Goal: Information Seeking & Learning: Learn about a topic

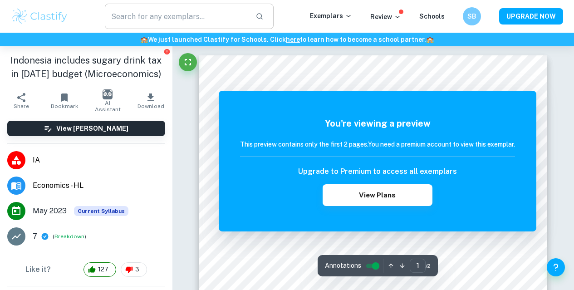
click at [205, 22] on input "text" at bounding box center [176, 16] width 143 height 25
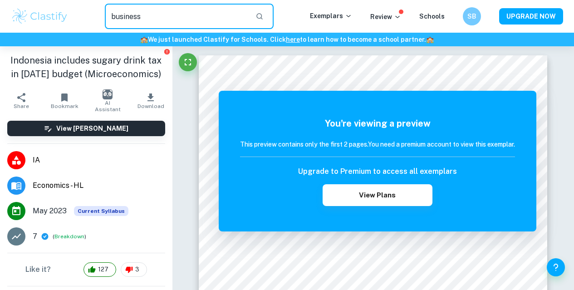
type input "business"
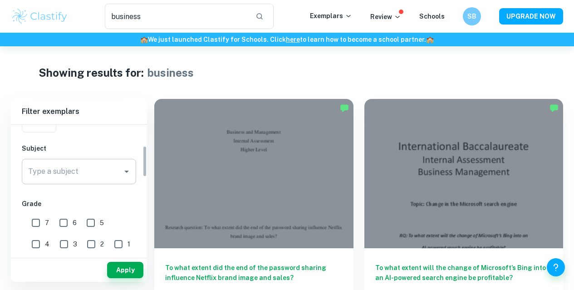
scroll to position [87, 0]
click at [60, 173] on input "Type a subject" at bounding box center [72, 170] width 93 height 17
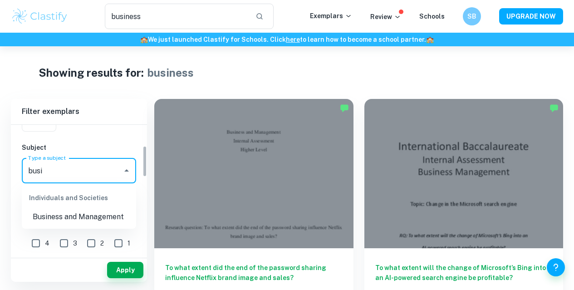
click at [82, 211] on li "Business and Management" at bounding box center [79, 217] width 114 height 16
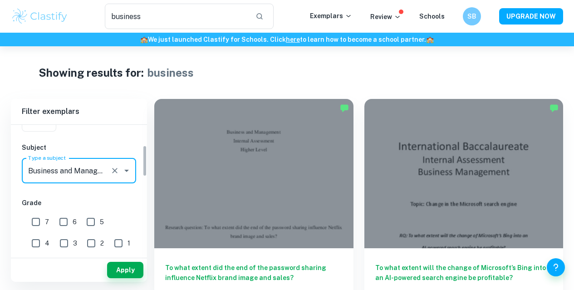
scroll to position [84, 0]
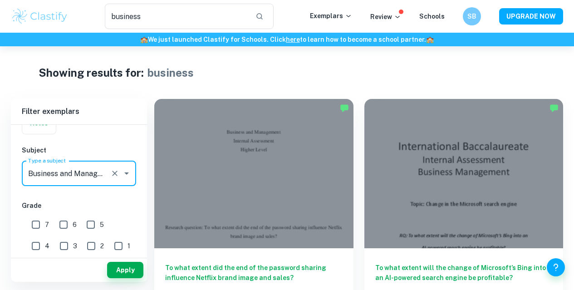
type input "Business and Management"
click at [41, 226] on input "7" at bounding box center [36, 225] width 18 height 18
checkbox input "true"
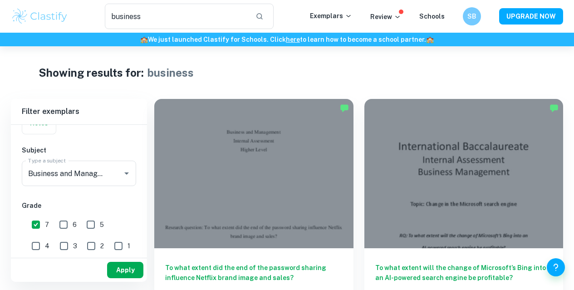
click at [113, 266] on button "Apply" at bounding box center [125, 270] width 36 height 16
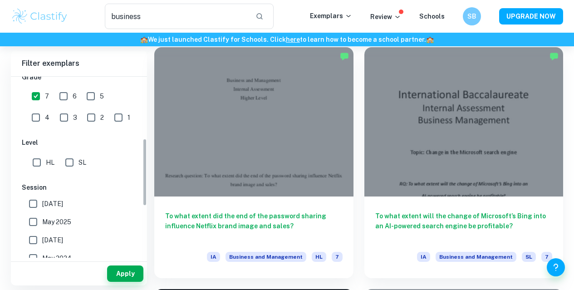
scroll to position [165, 0]
click at [64, 217] on span "May 2025" at bounding box center [56, 222] width 29 height 10
click at [42, 217] on input "May 2025" at bounding box center [33, 221] width 18 height 18
checkbox input "true"
click at [118, 273] on button "Apply" at bounding box center [125, 274] width 36 height 16
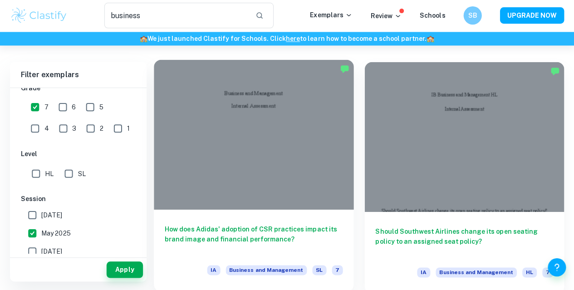
scroll to position [36, 0]
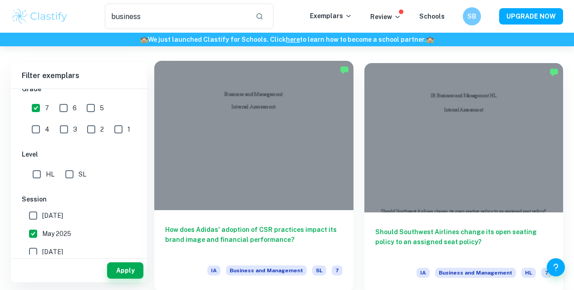
click at [214, 225] on h6 "How does Adidas' adoption of CSR practices impact its brand image and financial…" at bounding box center [254, 240] width 178 height 30
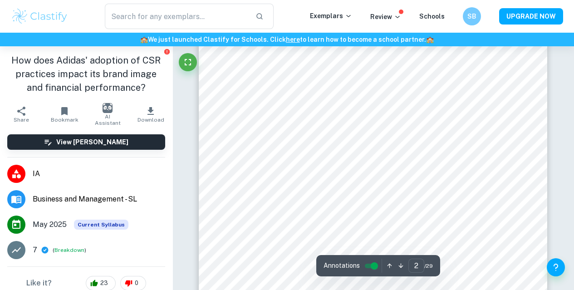
scroll to position [617, 0]
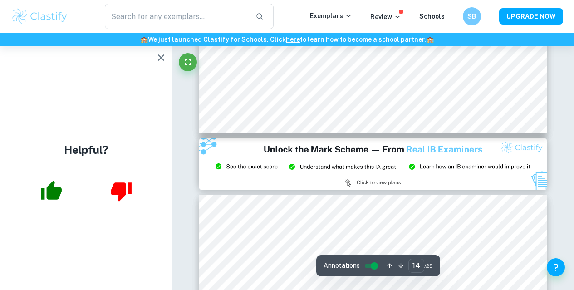
type input "15"
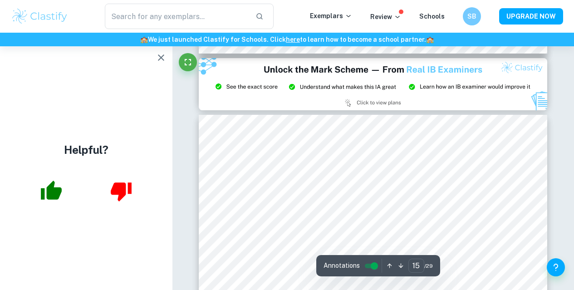
scroll to position [7129, 0]
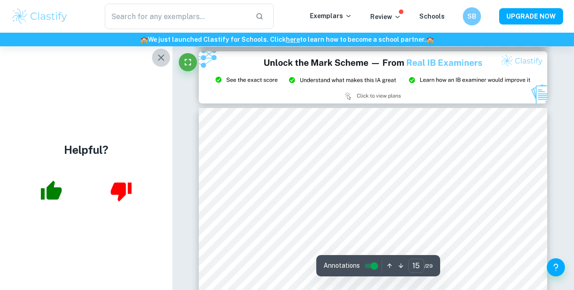
click at [160, 63] on icon "button" at bounding box center [161, 57] width 11 height 11
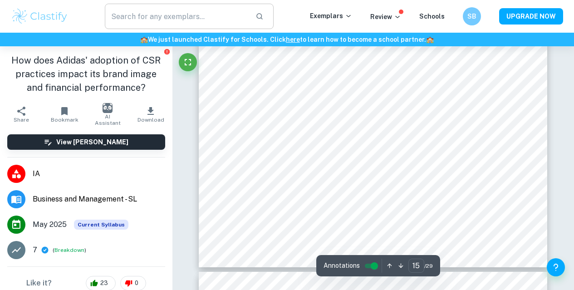
scroll to position [7462, 0]
type input "business"
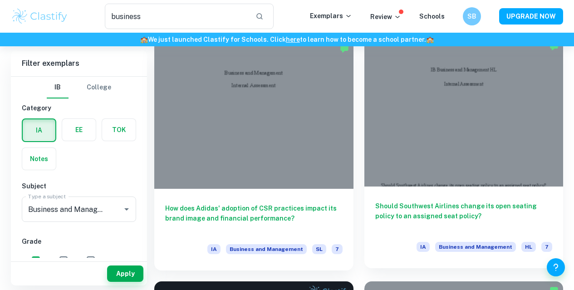
scroll to position [59, 0]
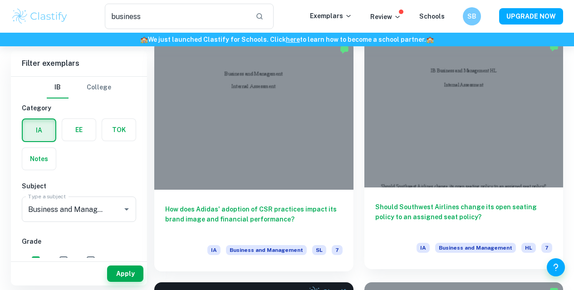
click at [375, 202] on h6 "Should Southwest Airlines change its open seating policy to an assigned seat po…" at bounding box center [464, 217] width 178 height 30
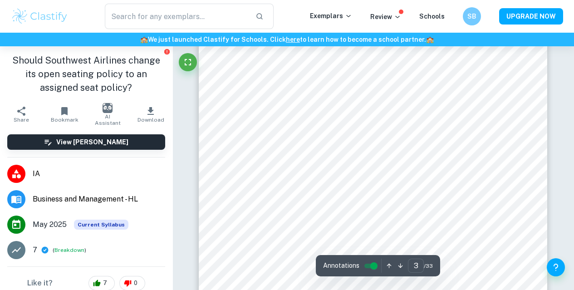
scroll to position [1236, 0]
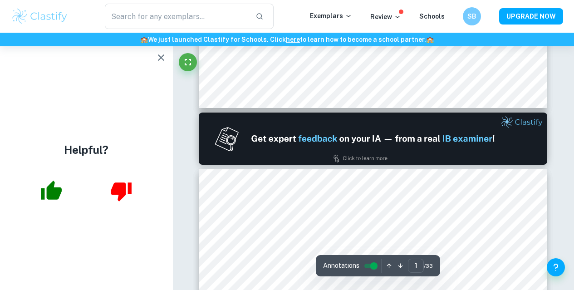
type input "2"
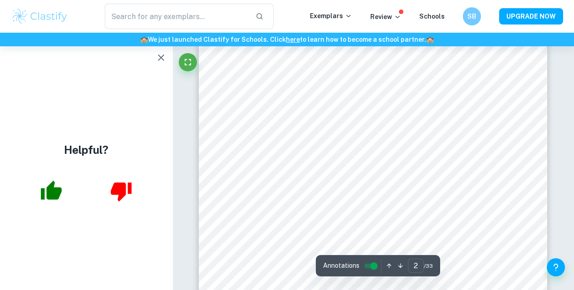
scroll to position [638, 0]
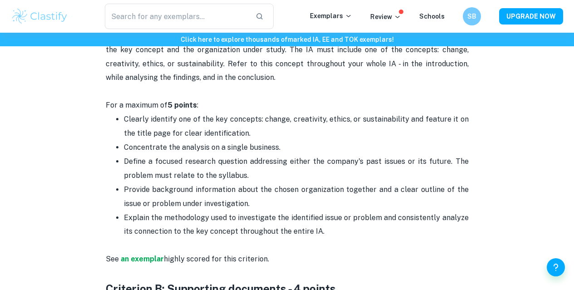
scroll to position [510, 0]
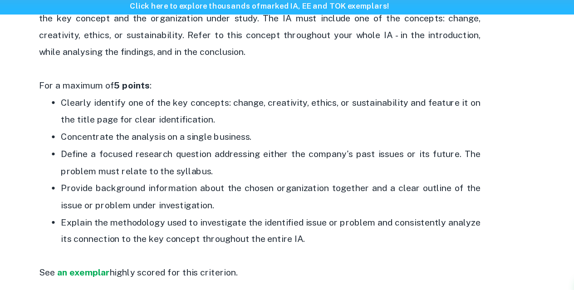
click at [293, 176] on span "Define a focused research question addressing either the company's past issues …" at bounding box center [297, 168] width 347 height 22
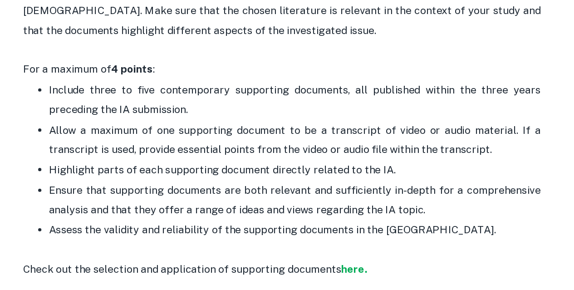
scroll to position [737, 0]
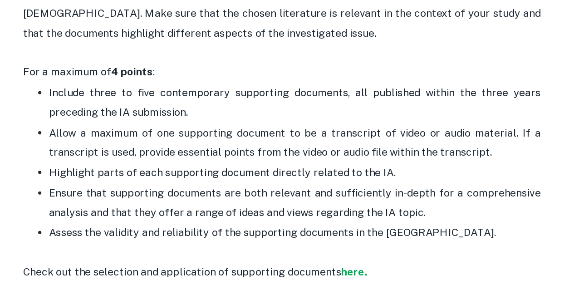
click at [295, 166] on p "Include three to five contemporary supporting documents, all published within t…" at bounding box center [296, 152] width 345 height 28
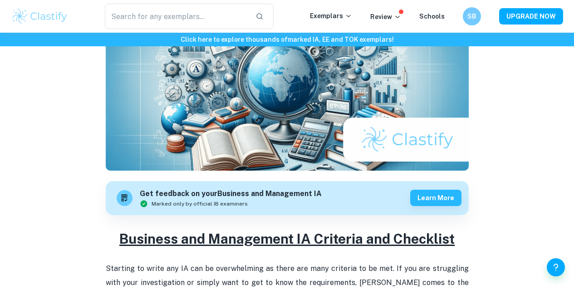
scroll to position [191, 0]
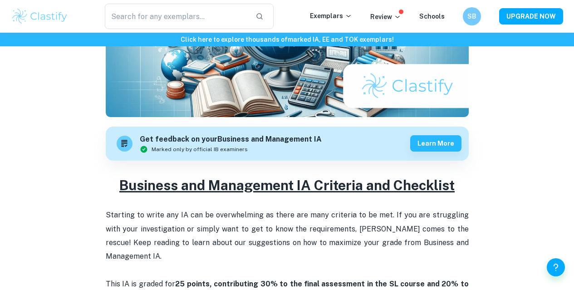
click at [468, 161] on div "Get feedback on your Business and Management IA Marked only by official IB exam…" at bounding box center [287, 144] width 363 height 34
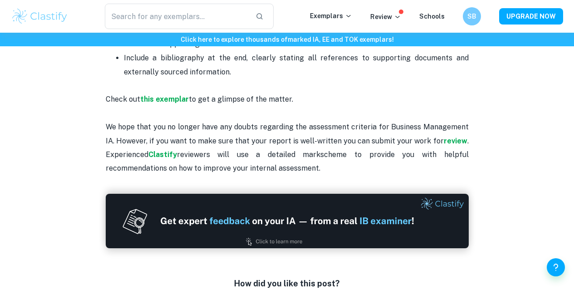
scroll to position [2119, 0]
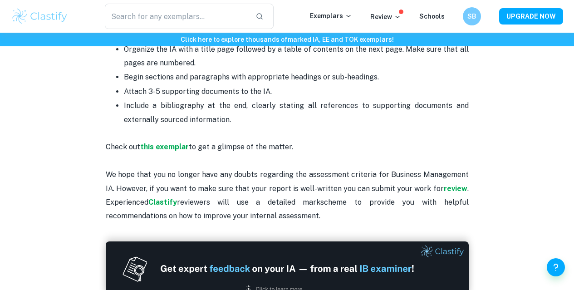
drag, startPoint x: 62, startPoint y: 97, endPoint x: 322, endPoint y: 226, distance: 290.4
copy div "Business and Management IA Criteria and Checklist By Julia • January 18, 2024 G…"
